Goal: Entertainment & Leisure: Consume media (video, audio)

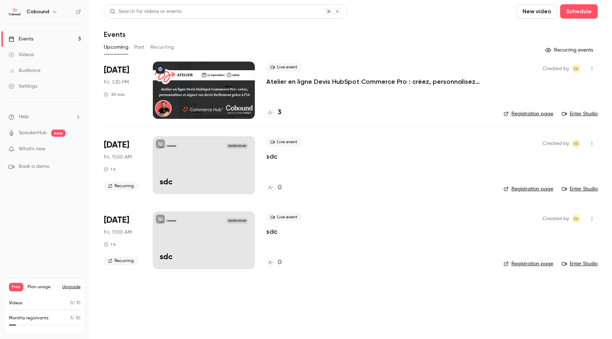
click at [578, 187] on link "Enter Studio" at bounding box center [580, 188] width 36 height 7
click at [582, 190] on link "Enter Studio" at bounding box center [580, 188] width 36 height 7
click at [593, 68] on icon "button" at bounding box center [592, 68] width 6 height 5
click at [217, 90] on div at bounding box center [306, 169] width 612 height 339
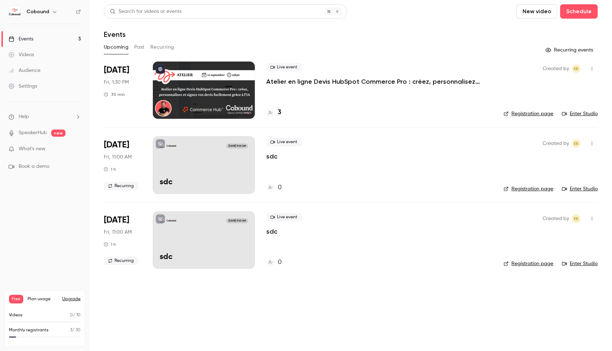
click at [584, 111] on link "Enter Studio" at bounding box center [580, 113] width 36 height 7
click at [592, 67] on icon "button" at bounding box center [592, 69] width 1 height 4
click at [438, 86] on div at bounding box center [306, 175] width 612 height 351
click at [215, 88] on div at bounding box center [204, 90] width 102 height 57
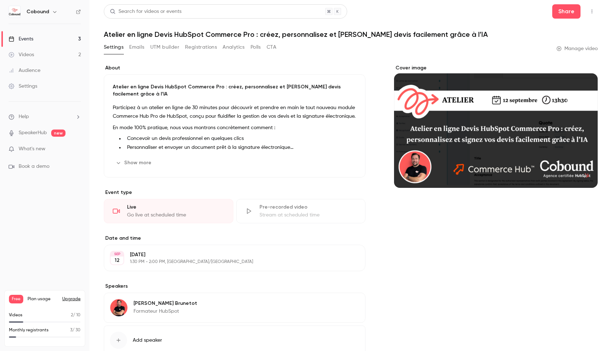
click at [573, 48] on link "Manage video" at bounding box center [577, 48] width 41 height 7
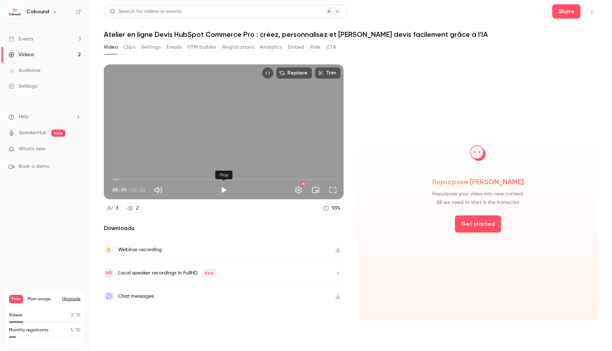
click at [221, 189] on button "Play" at bounding box center [224, 190] width 14 height 14
click at [122, 178] on span "00:01" at bounding box center [223, 179] width 223 height 11
click at [151, 179] on span "01:15" at bounding box center [223, 179] width 223 height 11
click at [223, 190] on button "Pause" at bounding box center [224, 190] width 14 height 14
click at [224, 191] on button "Play" at bounding box center [224, 190] width 14 height 14
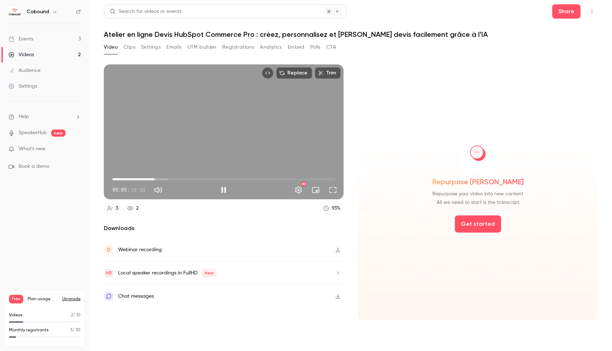
click at [181, 180] on span "05:05" at bounding box center [223, 179] width 223 height 11
click at [206, 178] on span "11:17" at bounding box center [223, 179] width 223 height 11
click at [223, 179] on span "12:19" at bounding box center [223, 179] width 223 height 11
click at [231, 179] on span "14:18" at bounding box center [223, 179] width 223 height 11
click at [226, 192] on button "Pause" at bounding box center [224, 190] width 14 height 14
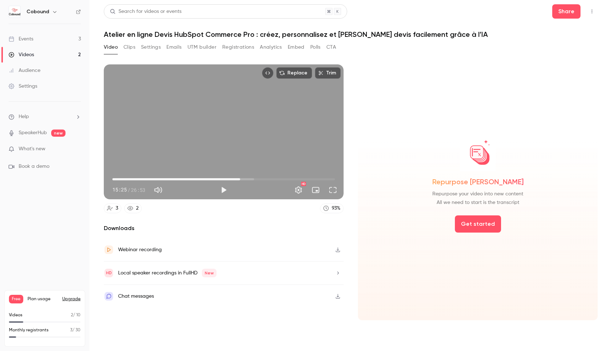
click at [589, 11] on icon "Top Bar Actions" at bounding box center [592, 11] width 6 height 5
click at [339, 248] on div at bounding box center [306, 175] width 612 height 351
click at [337, 250] on icon "button" at bounding box center [338, 249] width 6 height 5
type input "*****"
